Goal: Information Seeking & Learning: Learn about a topic

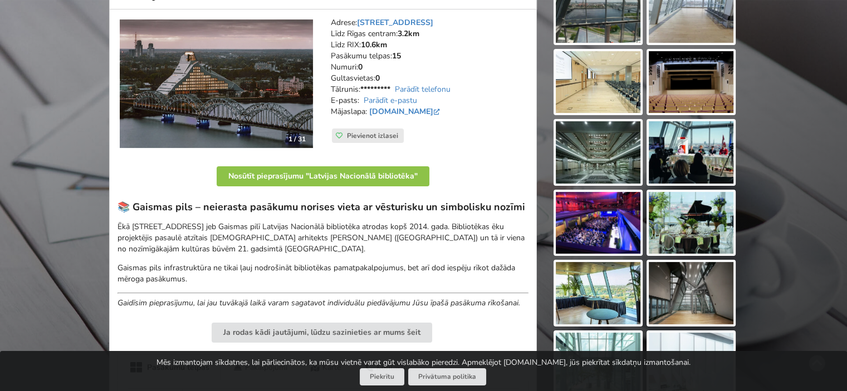
scroll to position [165, 0]
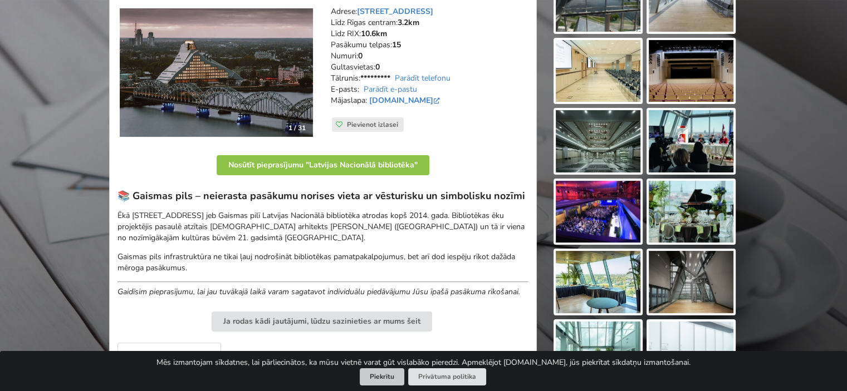
click at [386, 379] on button "Piekrītu" at bounding box center [382, 377] width 45 height 17
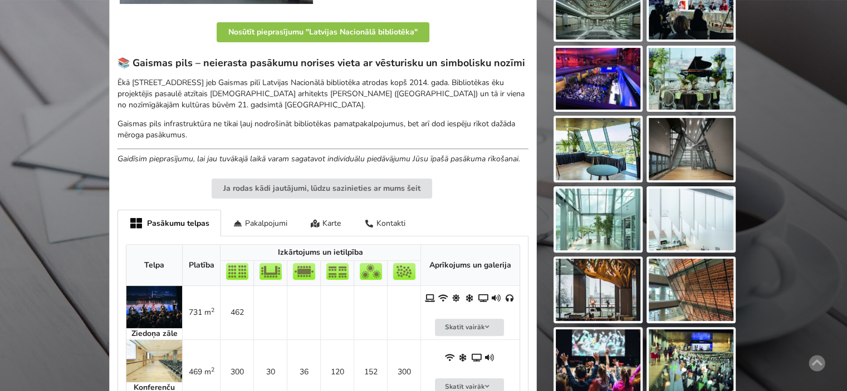
scroll to position [296, 0]
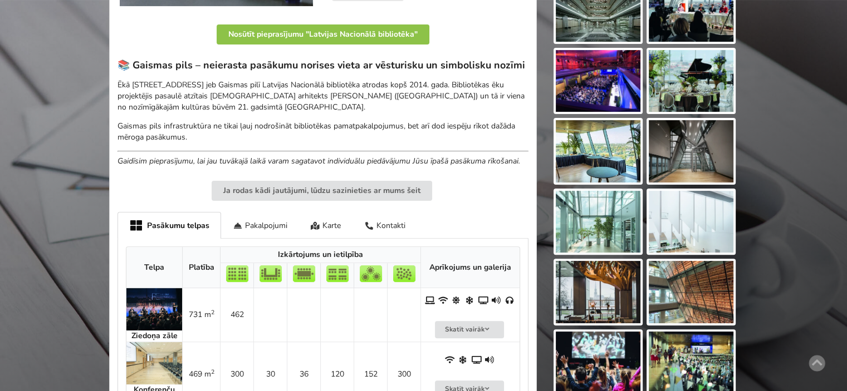
drag, startPoint x: 855, startPoint y: 178, endPoint x: 855, endPoint y: 84, distance: 94.1
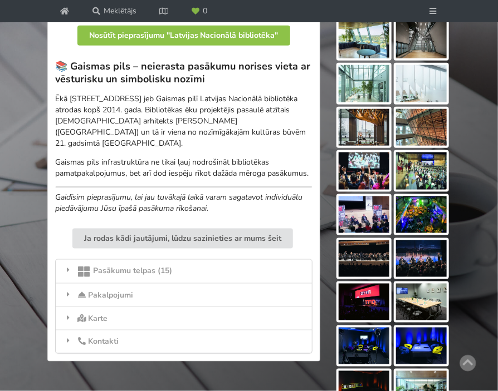
click at [361, 31] on img at bounding box center [364, 40] width 51 height 37
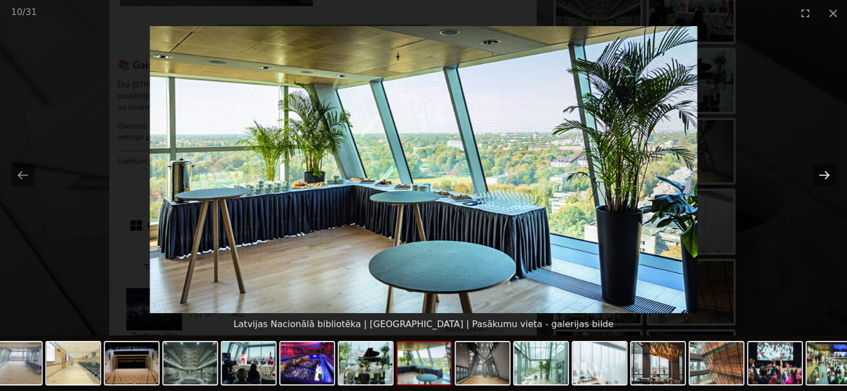
click at [830, 176] on button "Next slide" at bounding box center [823, 175] width 23 height 22
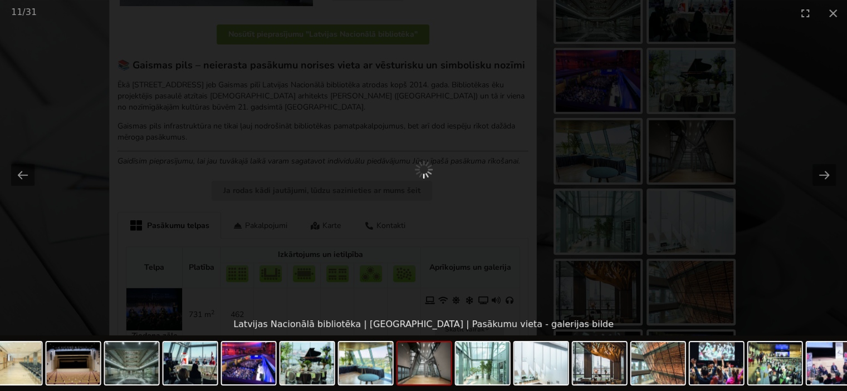
click at [810, 131] on div at bounding box center [423, 169] width 847 height 287
click at [841, 11] on button "Close gallery" at bounding box center [833, 13] width 28 height 26
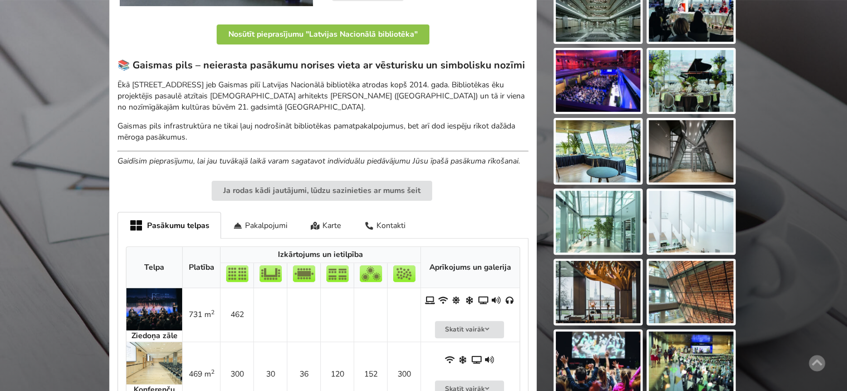
scroll to position [281, 0]
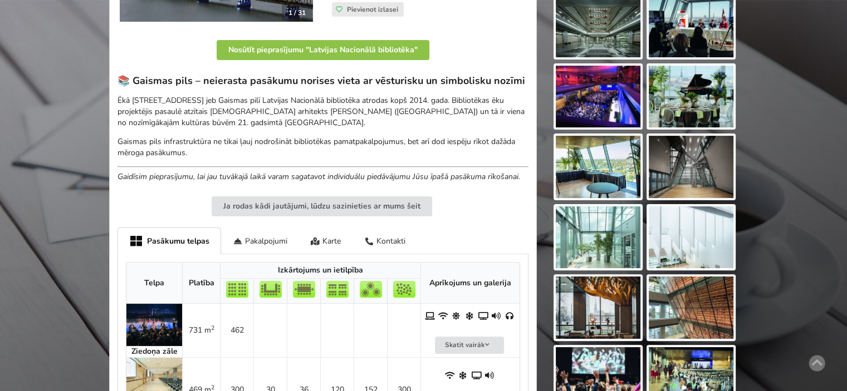
click at [615, 229] on img at bounding box center [598, 238] width 85 height 62
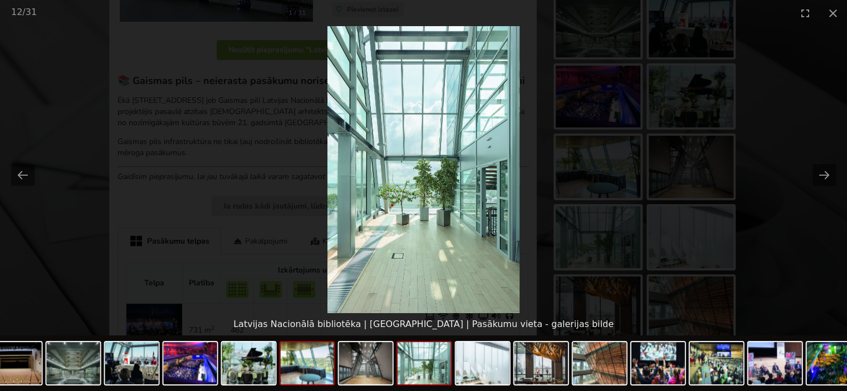
click at [311, 366] on img at bounding box center [307, 363] width 53 height 42
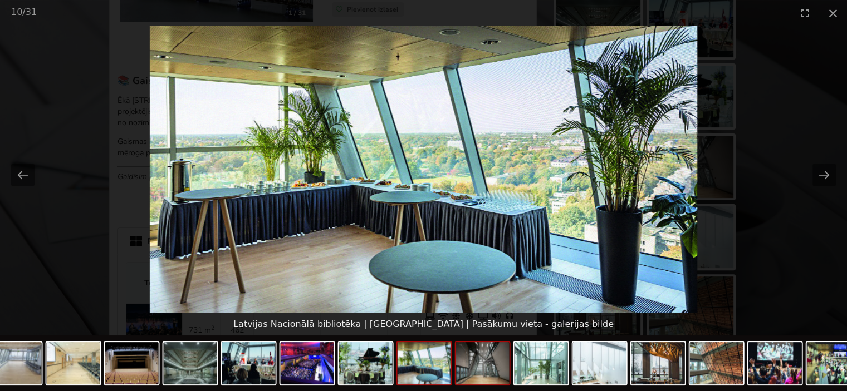
click at [484, 373] on img at bounding box center [482, 363] width 53 height 42
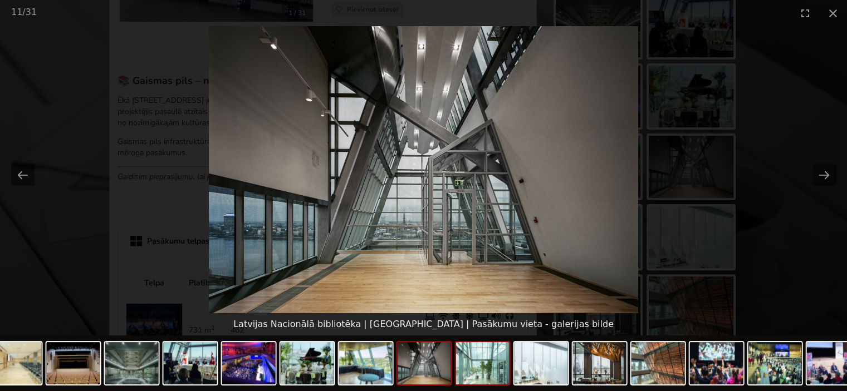
click at [505, 367] on img at bounding box center [482, 363] width 53 height 42
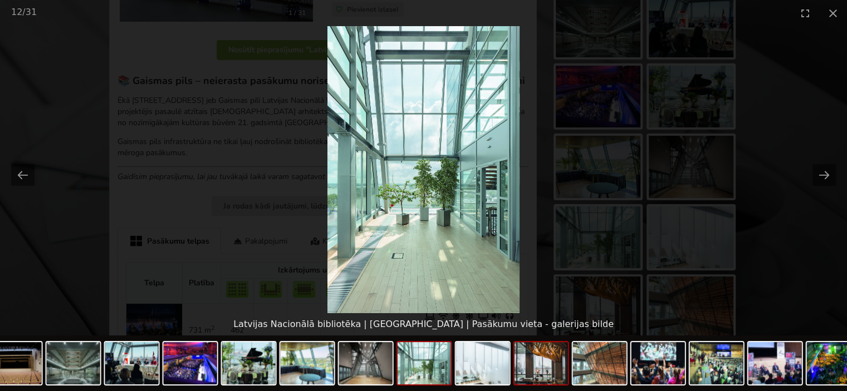
click at [513, 369] on div at bounding box center [541, 363] width 56 height 45
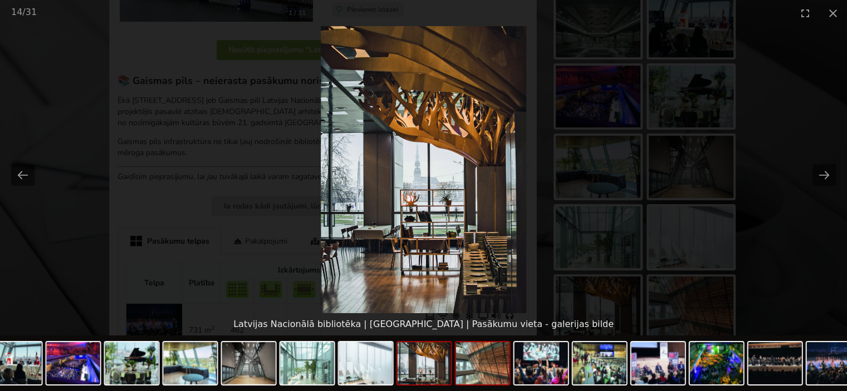
click at [484, 368] on img at bounding box center [482, 363] width 53 height 42
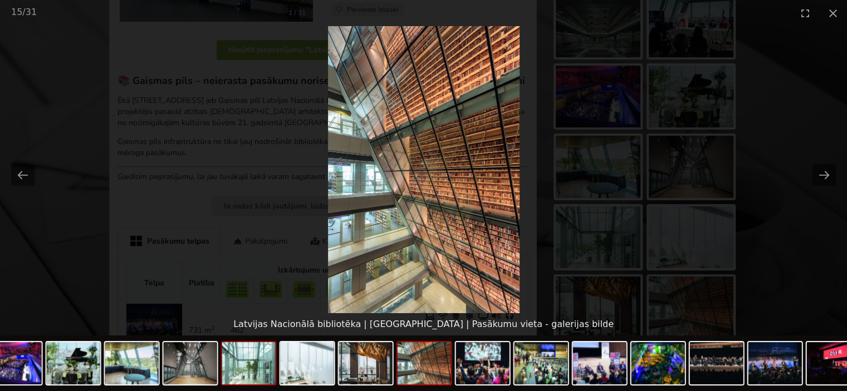
click at [236, 368] on img at bounding box center [248, 363] width 53 height 42
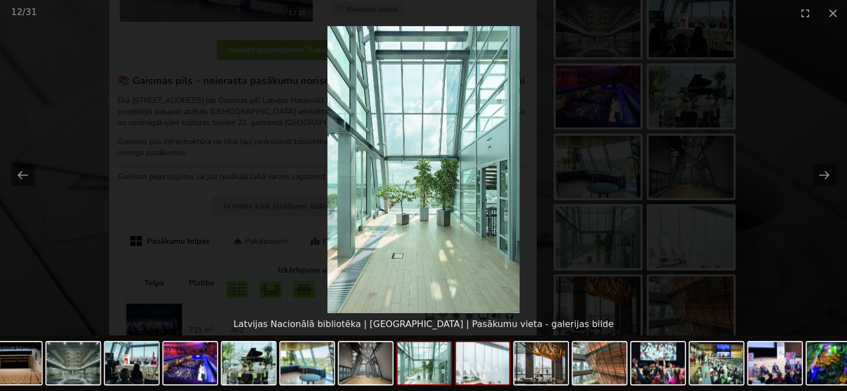
click at [486, 373] on img at bounding box center [482, 363] width 53 height 42
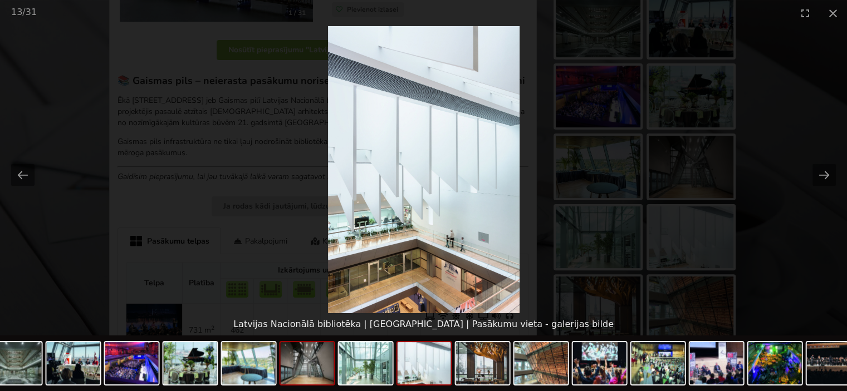
click at [329, 373] on img at bounding box center [307, 363] width 53 height 42
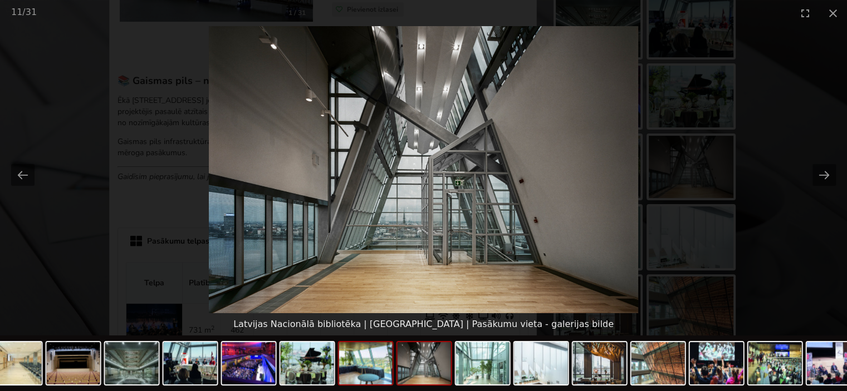
click at [370, 366] on img at bounding box center [365, 363] width 53 height 42
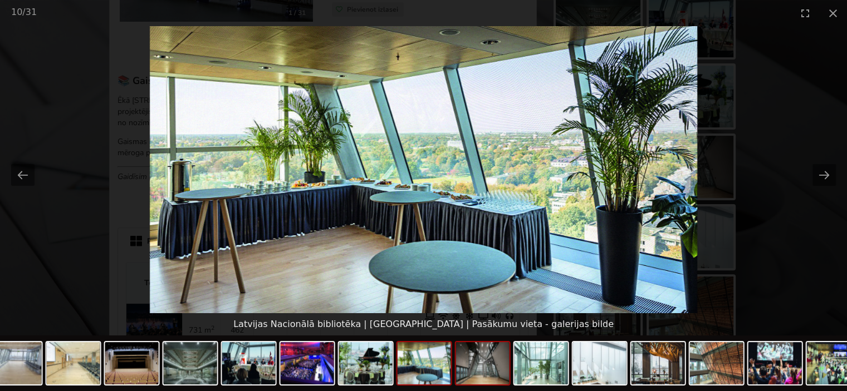
click at [489, 374] on img at bounding box center [482, 363] width 53 height 42
